Goal: Check status: Check status

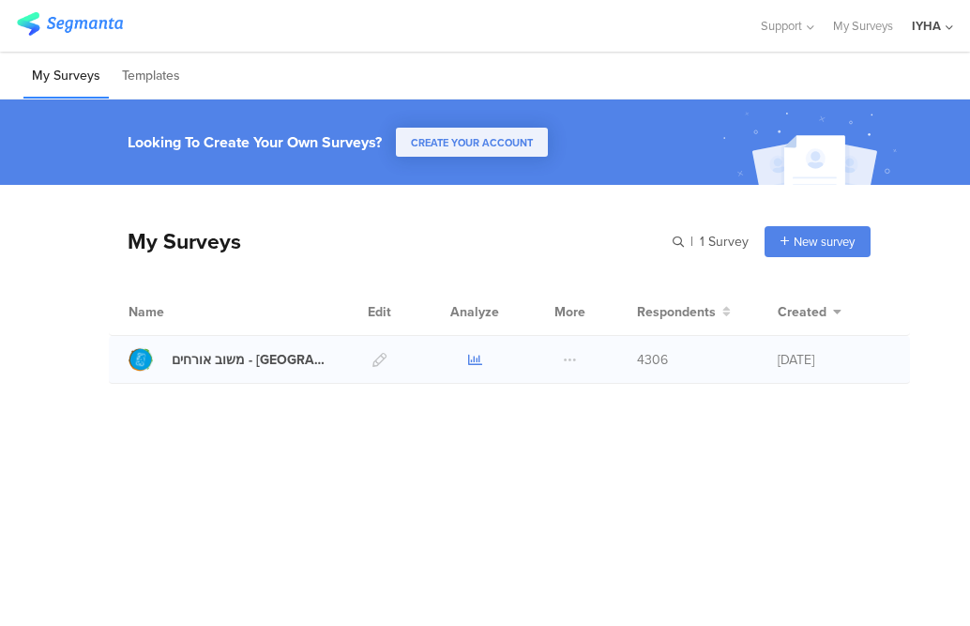
click at [472, 361] on icon at bounding box center [475, 360] width 14 height 14
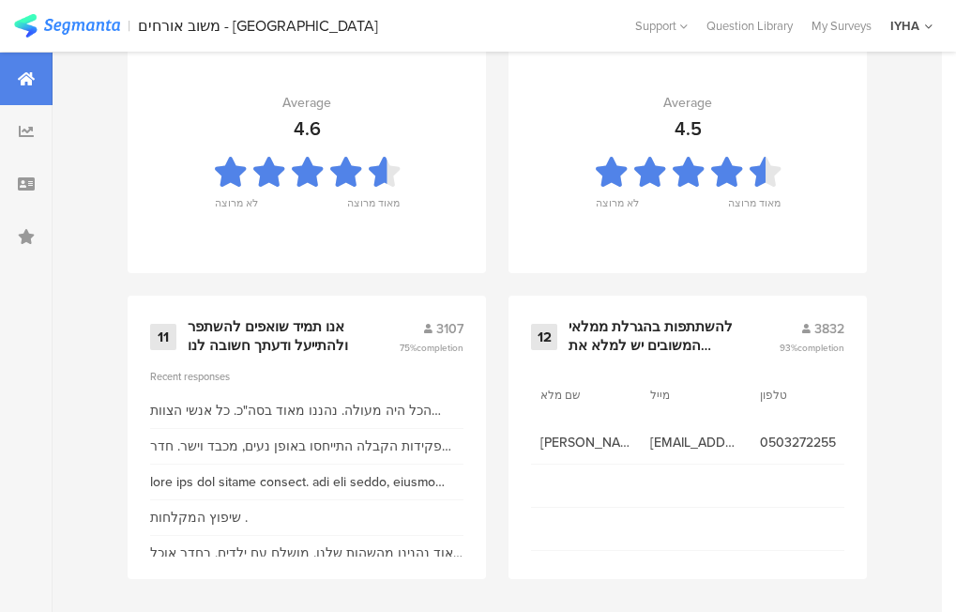
scroll to position [2179, 0]
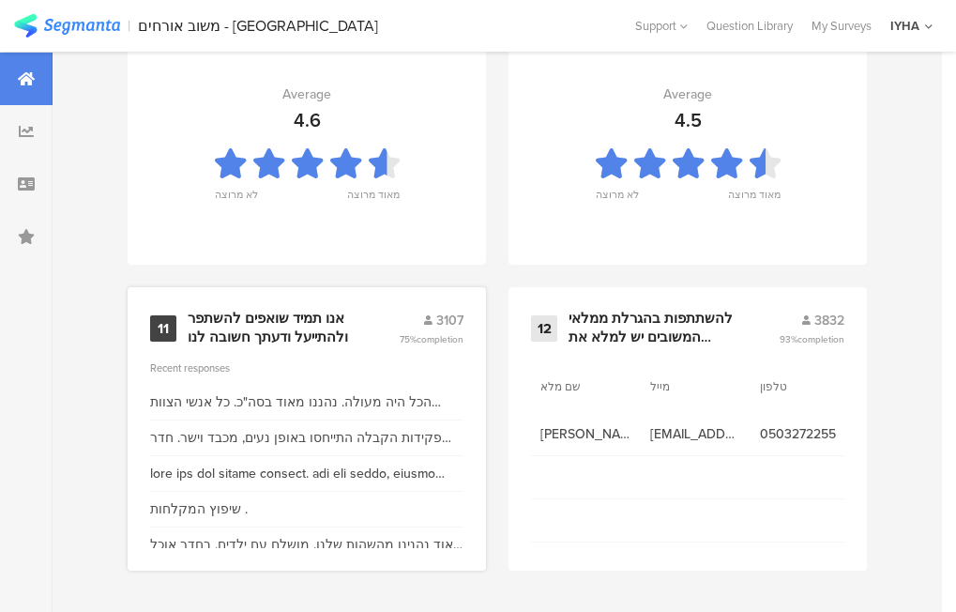
click at [254, 328] on div "אנו תמיד שואפים להשתפר ולהתייעל ודעתך חשובה לנו" at bounding box center [271, 328] width 166 height 37
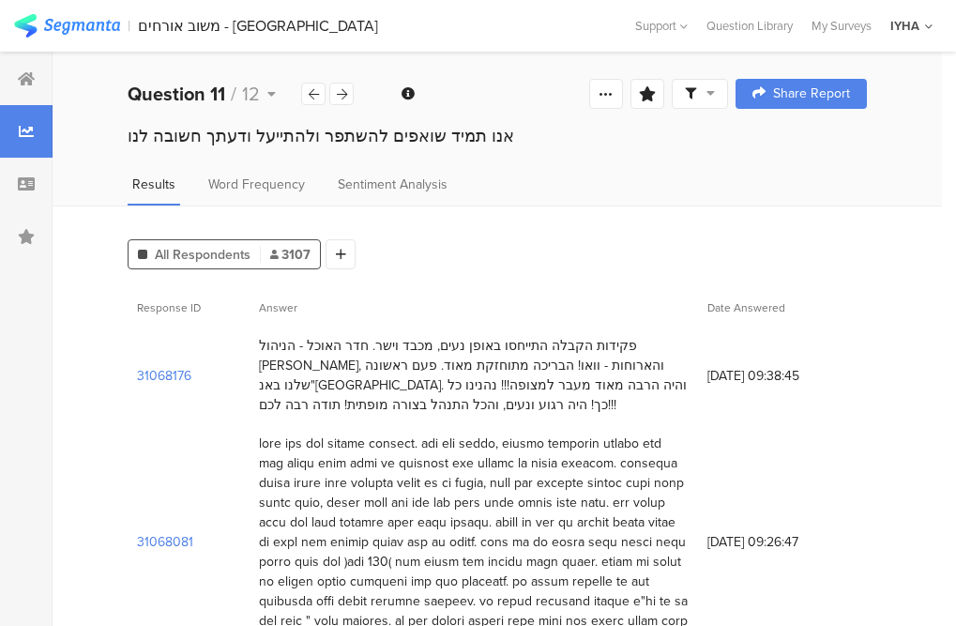
scroll to position [188, 0]
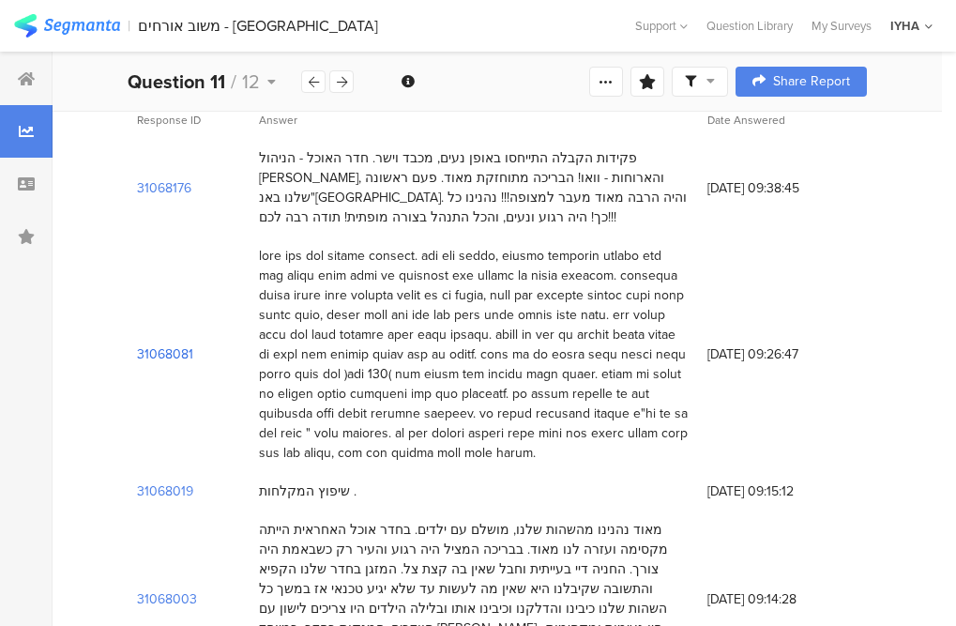
click at [159, 344] on section "31068081" at bounding box center [165, 354] width 56 height 20
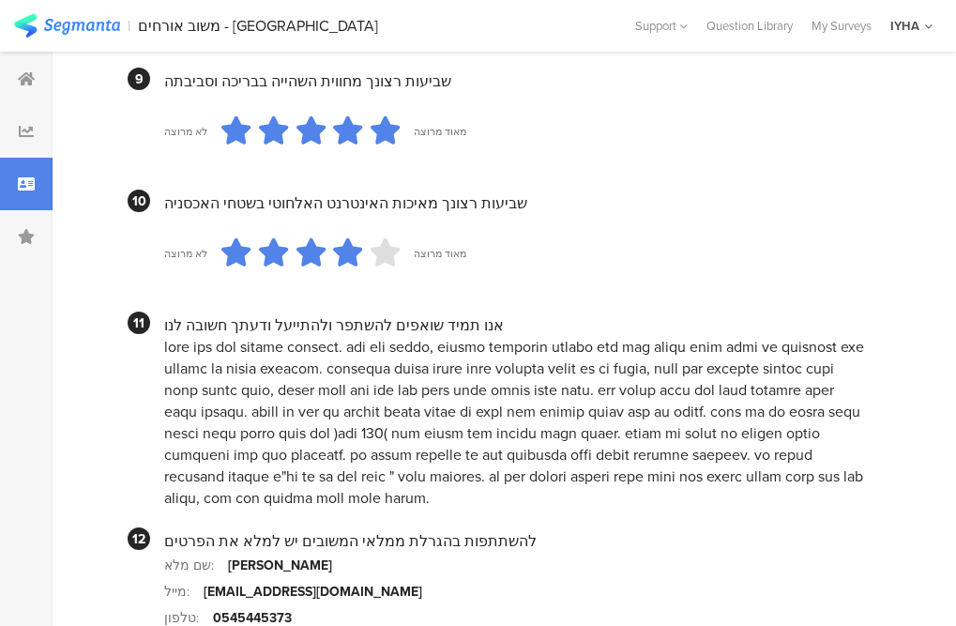
scroll to position [1985, 0]
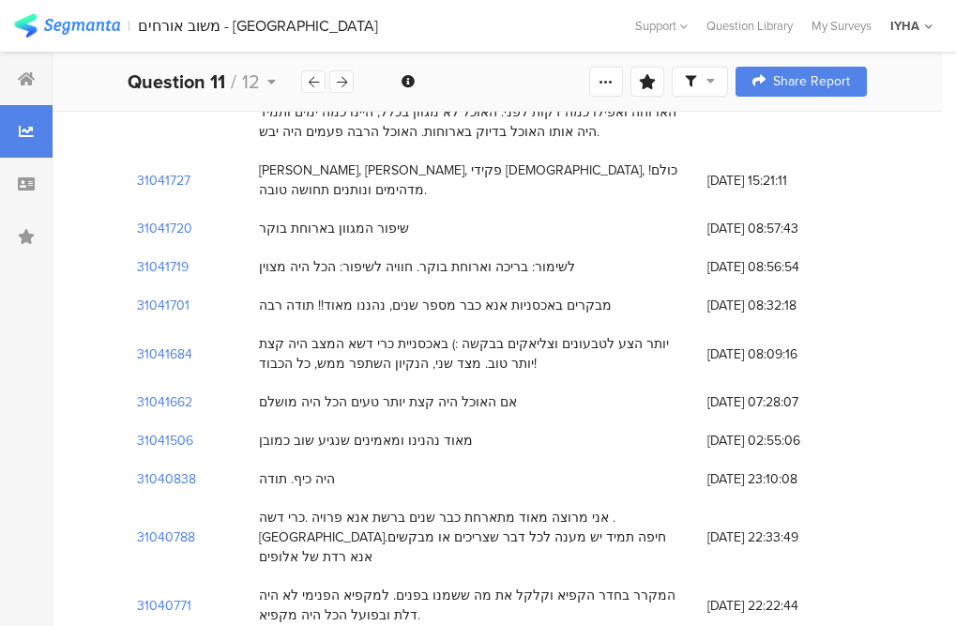
scroll to position [188, 0]
